Goal: Task Accomplishment & Management: Complete application form

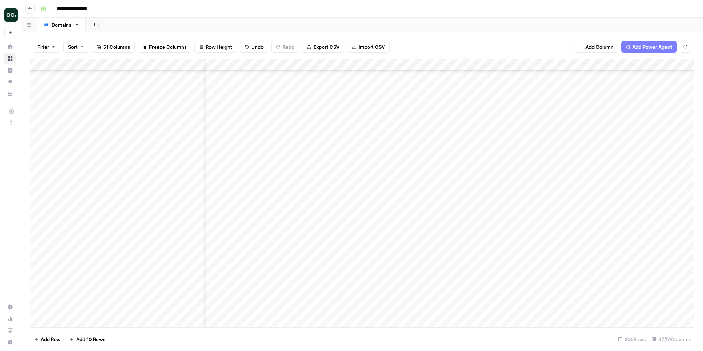
scroll to position [11180, 2605]
click at [480, 299] on div "Add Column" at bounding box center [362, 193] width 665 height 268
click at [614, 302] on div "Add Column" at bounding box center [362, 193] width 665 height 268
click at [647, 303] on div "Add Column" at bounding box center [362, 193] width 665 height 268
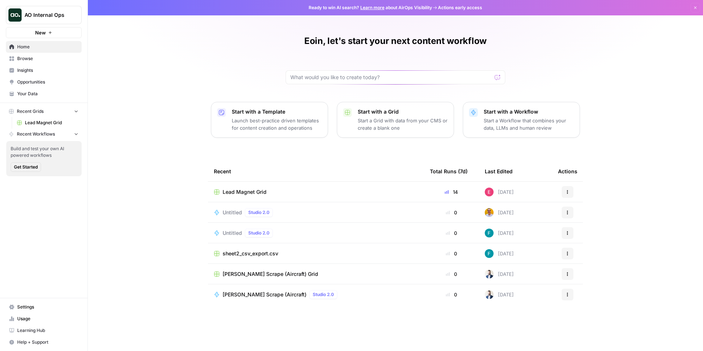
click at [31, 47] on span "Home" at bounding box center [47, 47] width 61 height 7
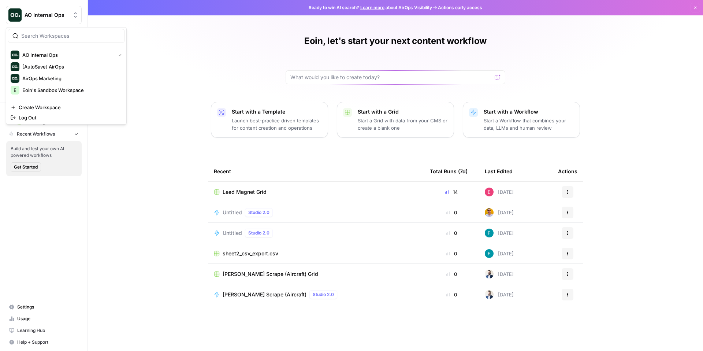
click at [42, 15] on span "AO Internal Ops" at bounding box center [47, 14] width 44 height 7
click at [101, 105] on span "Create Workspace" at bounding box center [69, 107] width 100 height 7
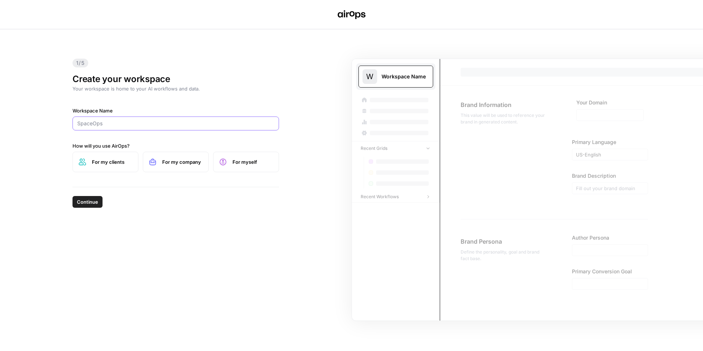
click at [115, 123] on input "Workspace Name" at bounding box center [175, 123] width 197 height 7
type input "G2"
click at [110, 168] on label "For my clients" at bounding box center [105, 162] width 66 height 21
click at [93, 204] on span "Continue" at bounding box center [87, 201] width 21 height 7
click at [110, 164] on span "For my company" at bounding box center [112, 161] width 40 height 7
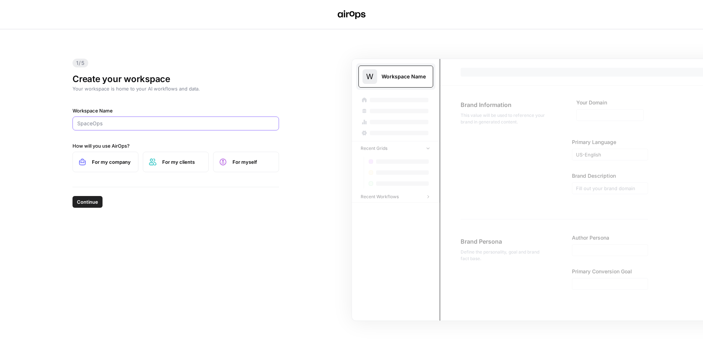
click at [106, 126] on input "Workspace Name" at bounding box center [175, 123] width 197 height 7
type input "G2"
click at [85, 202] on span "Continue" at bounding box center [87, 201] width 21 height 7
